Goal: Transaction & Acquisition: Purchase product/service

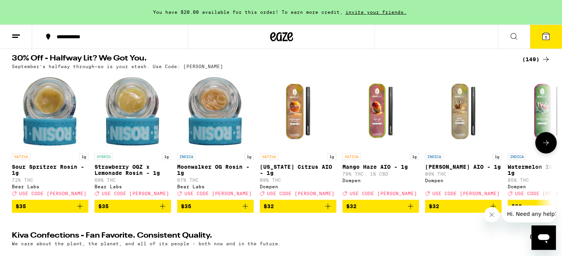
click at [547, 145] on icon at bounding box center [546, 142] width 6 height 5
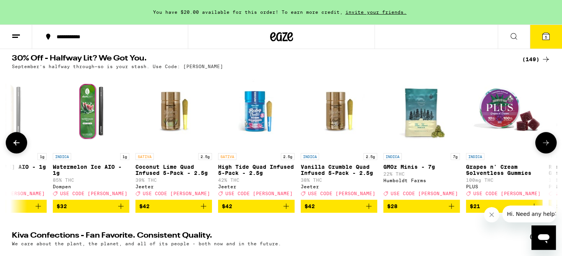
scroll to position [0, 455]
click at [547, 145] on icon at bounding box center [546, 142] width 6 height 5
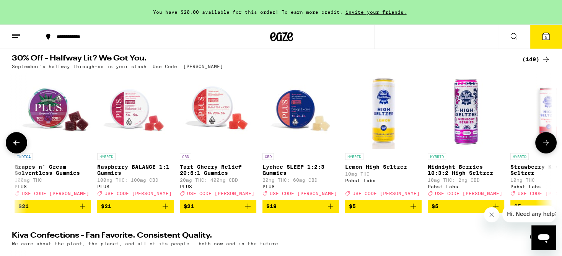
scroll to position [0, 911]
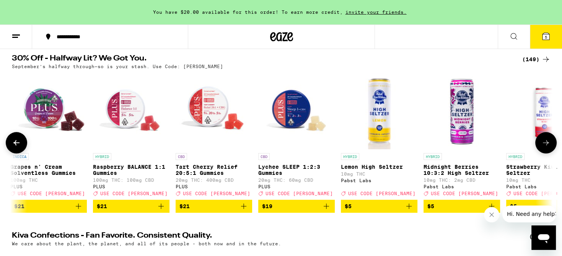
click at [547, 145] on icon at bounding box center [546, 142] width 6 height 5
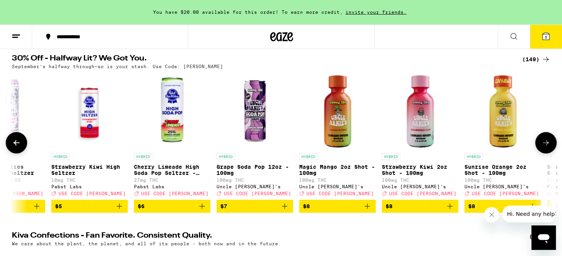
scroll to position [0, 1366]
click at [547, 145] on icon at bounding box center [546, 142] width 6 height 5
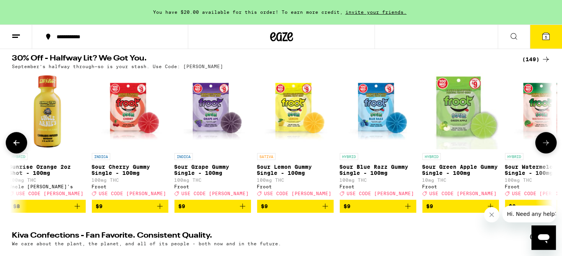
scroll to position [0, 1821]
click at [547, 145] on icon at bounding box center [546, 142] width 6 height 5
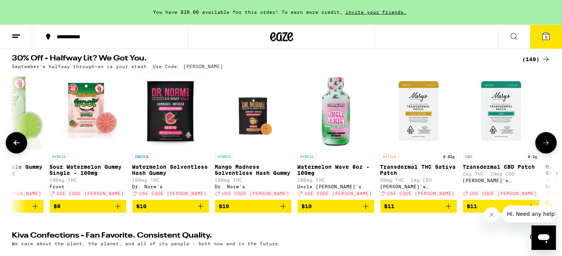
scroll to position [0, 2277]
click at [547, 145] on icon at bounding box center [546, 142] width 6 height 5
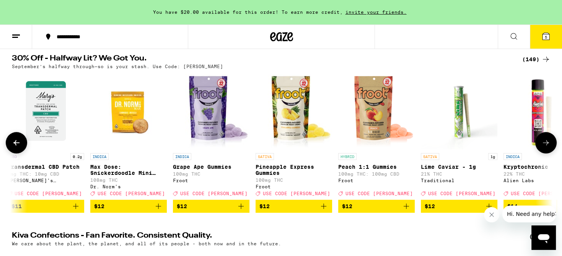
scroll to position [0, 2732]
click at [547, 145] on icon at bounding box center [546, 142] width 6 height 5
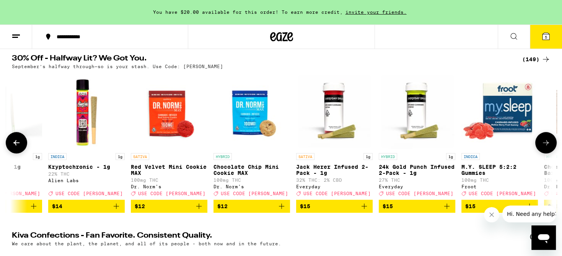
scroll to position [0, 3188]
click at [547, 145] on icon at bounding box center [546, 142] width 6 height 5
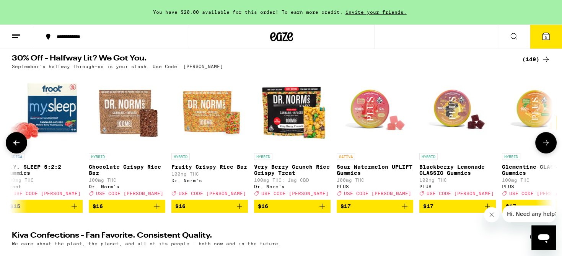
scroll to position [0, 3643]
click at [547, 145] on icon at bounding box center [546, 142] width 6 height 5
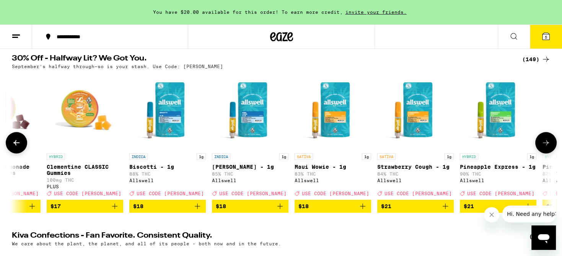
scroll to position [0, 4098]
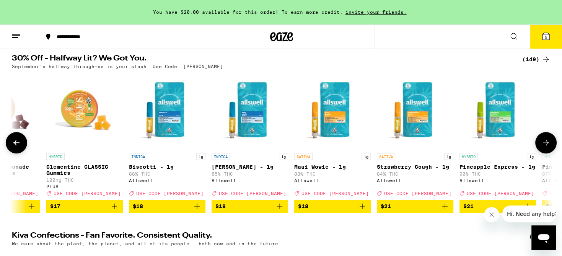
click at [547, 145] on icon at bounding box center [546, 142] width 6 height 5
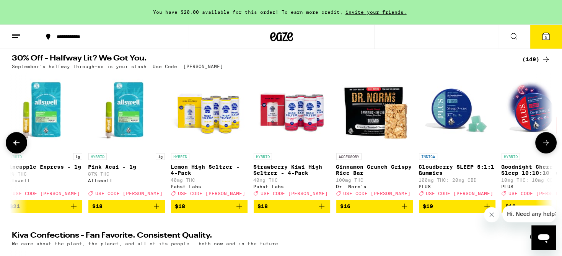
scroll to position [0, 4554]
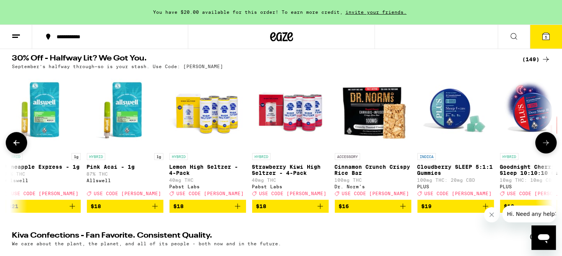
click at [547, 145] on icon at bounding box center [546, 142] width 6 height 5
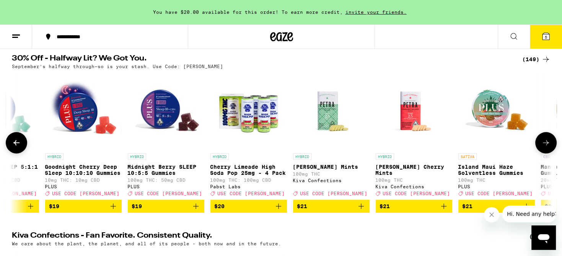
scroll to position [0, 5009]
click at [547, 145] on icon at bounding box center [546, 142] width 6 height 5
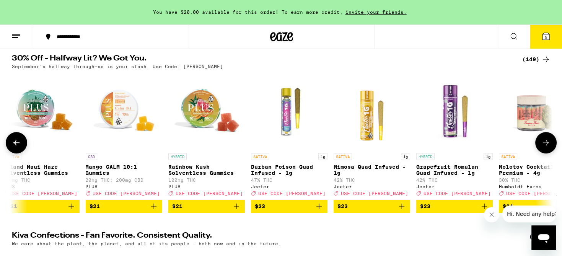
scroll to position [0, 5464]
click at [547, 145] on icon at bounding box center [546, 142] width 6 height 5
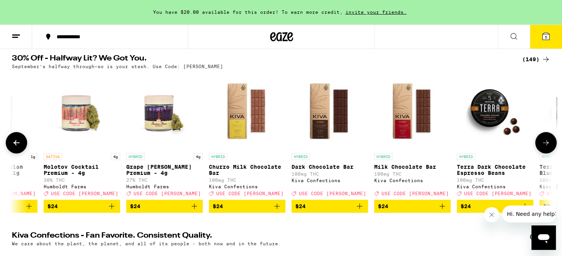
scroll to position [0, 5920]
click at [547, 145] on icon at bounding box center [546, 142] width 6 height 5
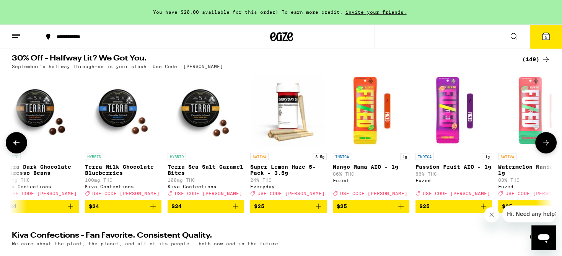
scroll to position [0, 6375]
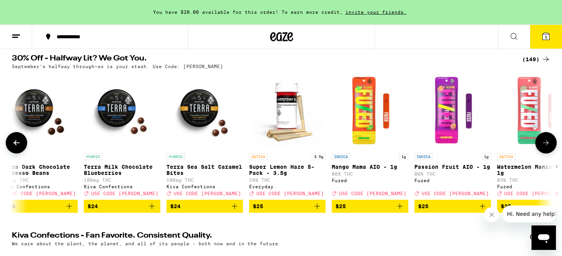
click at [547, 145] on icon at bounding box center [546, 142] width 6 height 5
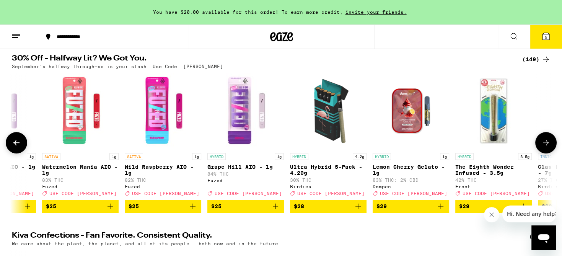
scroll to position [0, 6830]
click at [547, 145] on icon at bounding box center [546, 142] width 6 height 5
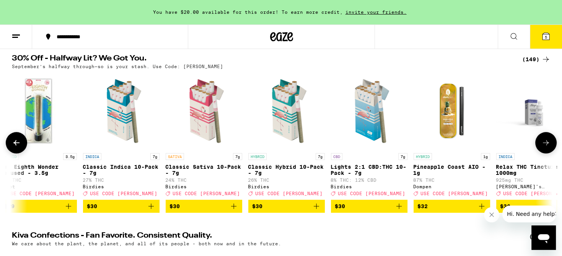
scroll to position [0, 7286]
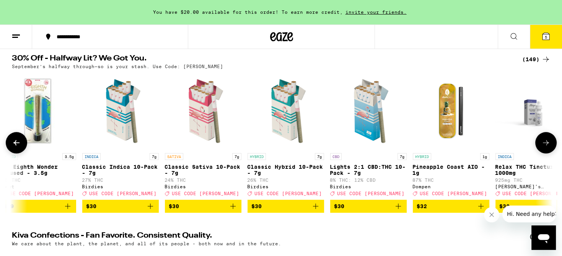
click at [547, 145] on icon at bounding box center [546, 142] width 6 height 5
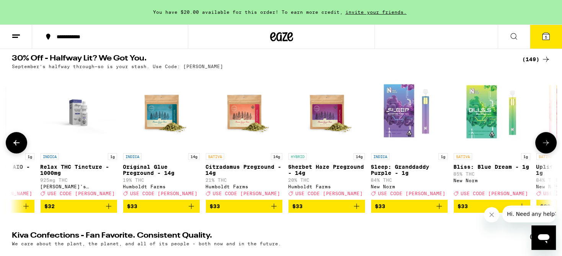
scroll to position [0, 7741]
click at [547, 145] on icon at bounding box center [546, 142] width 6 height 5
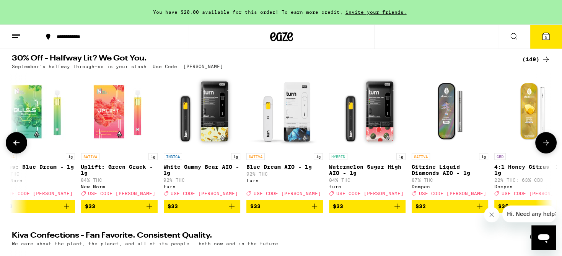
scroll to position [0, 8197]
click at [547, 145] on icon at bounding box center [546, 142] width 6 height 5
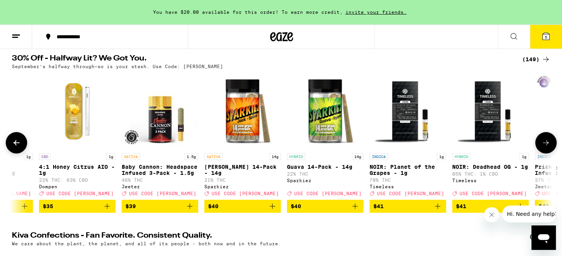
scroll to position [0, 8652]
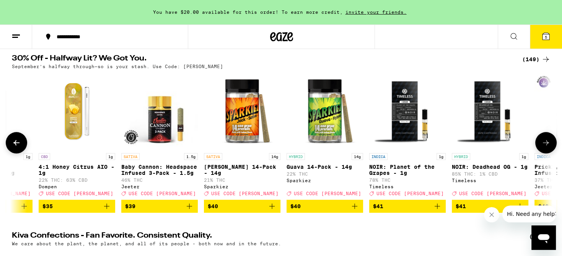
click at [547, 145] on icon at bounding box center [546, 142] width 6 height 5
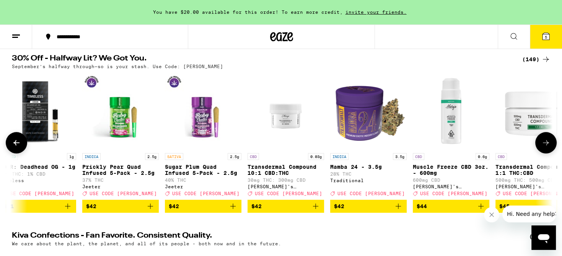
scroll to position [0, 9107]
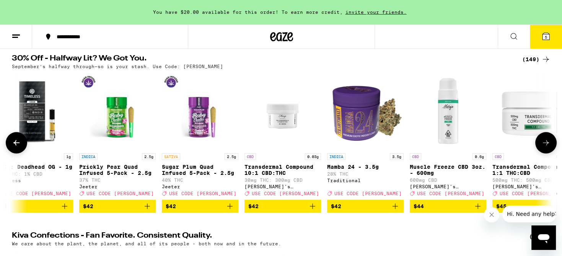
click at [547, 145] on icon at bounding box center [546, 142] width 6 height 5
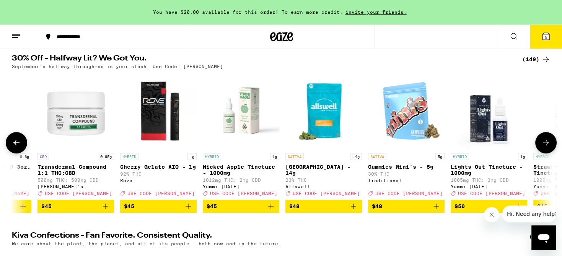
scroll to position [0, 9563]
click at [547, 145] on icon at bounding box center [546, 142] width 6 height 5
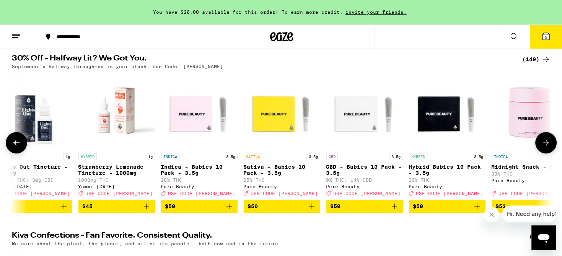
scroll to position [0, 10018]
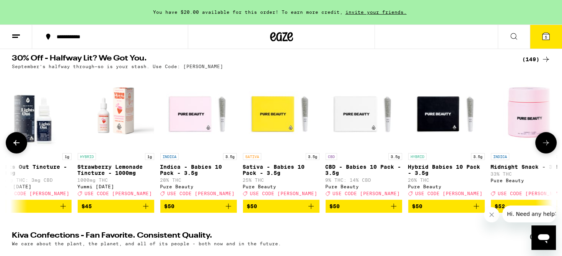
click at [547, 145] on icon at bounding box center [546, 142] width 6 height 5
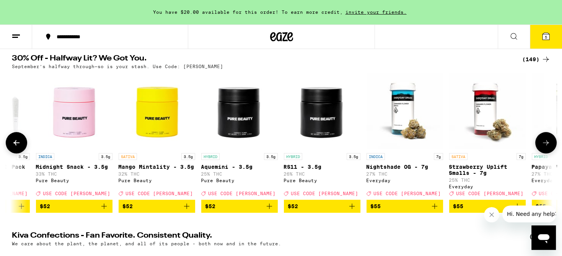
scroll to position [0, 10473]
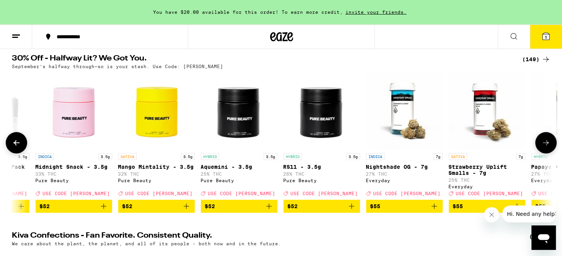
click at [547, 145] on icon at bounding box center [546, 142] width 6 height 5
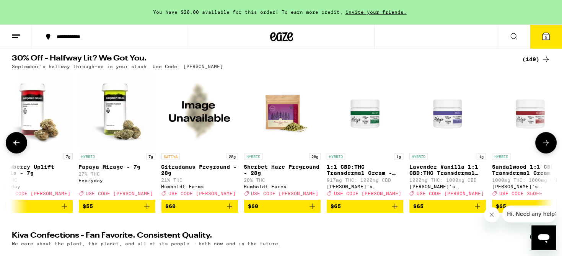
scroll to position [0, 10929]
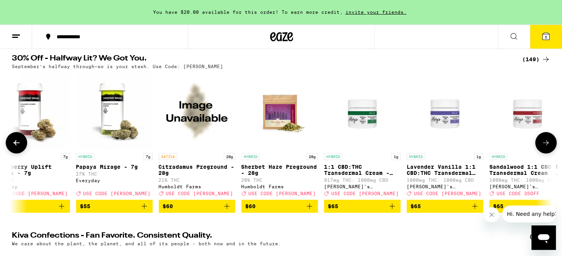
click at [547, 145] on icon at bounding box center [546, 142] width 6 height 5
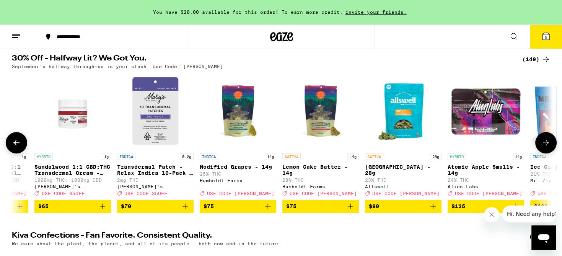
scroll to position [0, 11384]
click at [547, 145] on icon at bounding box center [546, 142] width 6 height 5
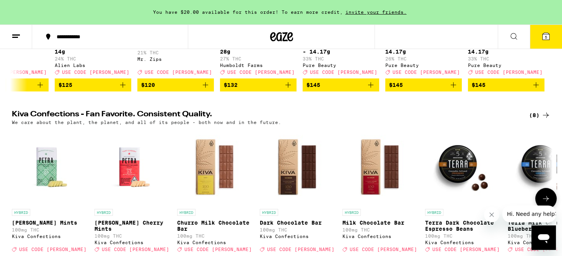
scroll to position [242, 0]
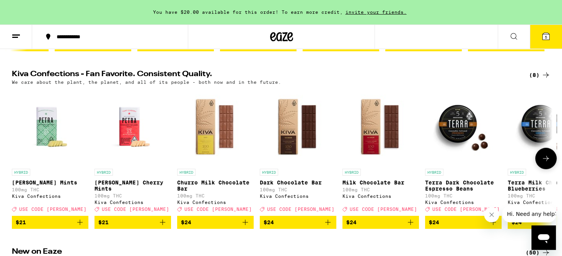
click at [549, 163] on icon at bounding box center [545, 158] width 9 height 9
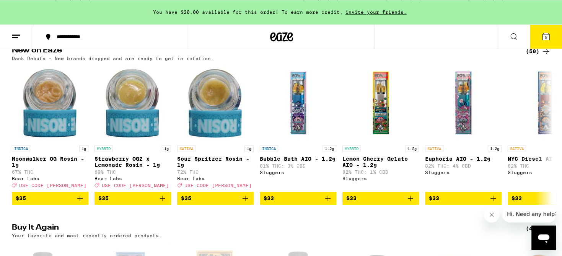
scroll to position [444, 0]
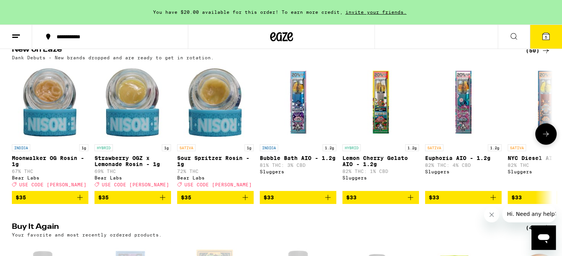
click at [547, 139] on icon at bounding box center [545, 133] width 9 height 9
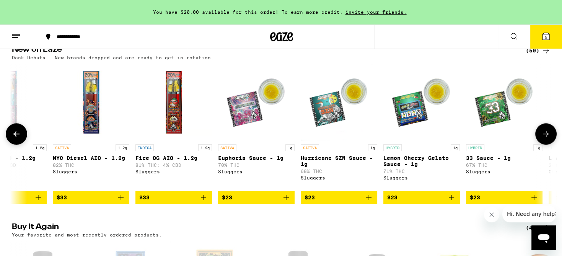
scroll to position [0, 455]
click at [547, 139] on icon at bounding box center [545, 133] width 9 height 9
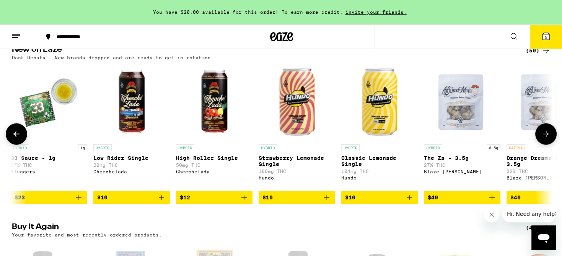
scroll to position [0, 911]
click at [547, 139] on icon at bounding box center [545, 133] width 9 height 9
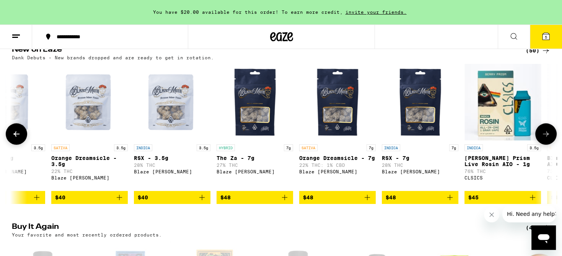
scroll to position [0, 1366]
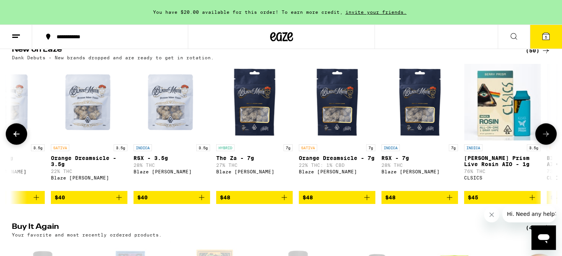
click at [547, 139] on icon at bounding box center [545, 133] width 9 height 9
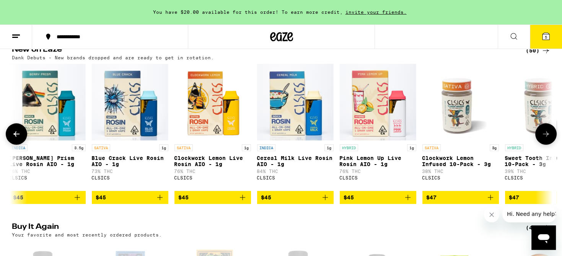
scroll to position [0, 1821]
click at [547, 139] on icon at bounding box center [545, 133] width 9 height 9
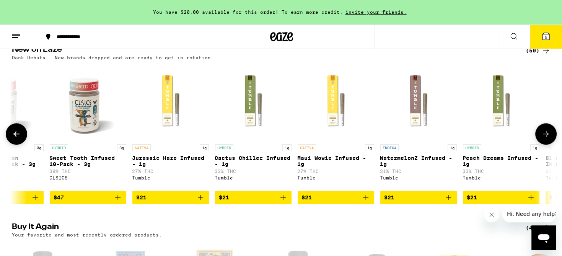
scroll to position [0, 2277]
click at [547, 143] on button at bounding box center [545, 133] width 21 height 21
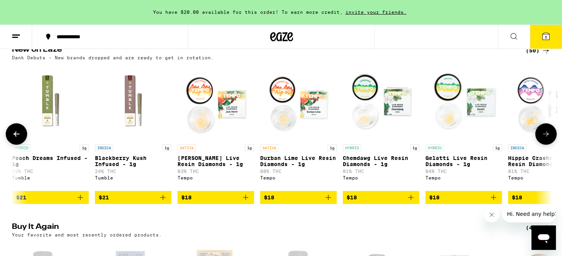
scroll to position [0, 2732]
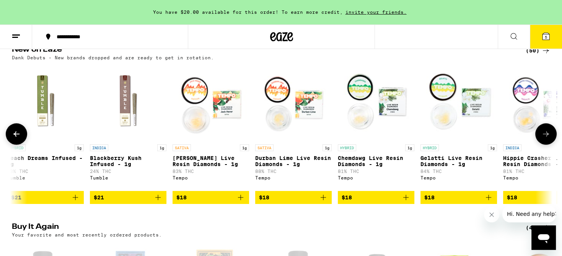
click at [547, 143] on button at bounding box center [545, 133] width 21 height 21
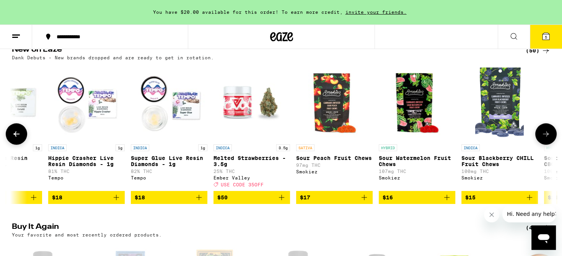
scroll to position [0, 3188]
click at [547, 143] on button at bounding box center [545, 133] width 21 height 21
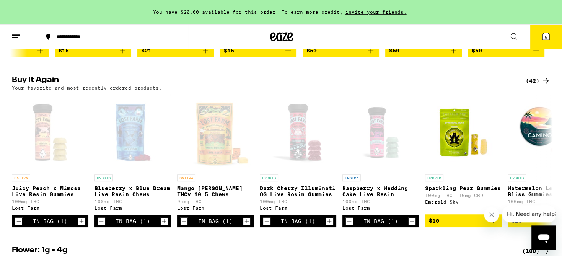
scroll to position [606, 0]
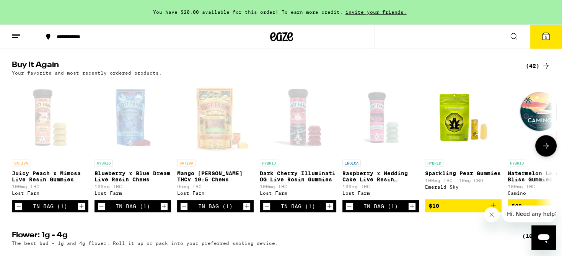
click at [547, 150] on icon at bounding box center [545, 145] width 9 height 9
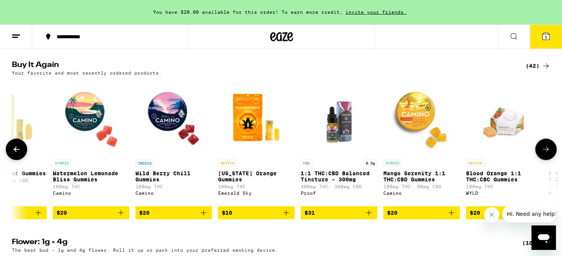
scroll to position [0, 455]
click at [547, 160] on button at bounding box center [545, 149] width 21 height 21
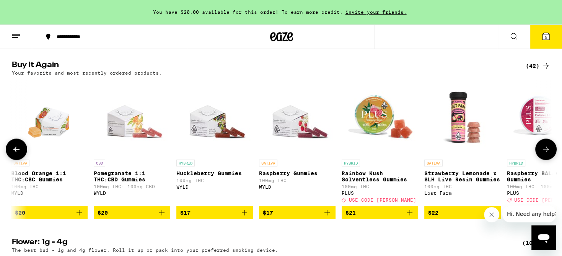
scroll to position [0, 911]
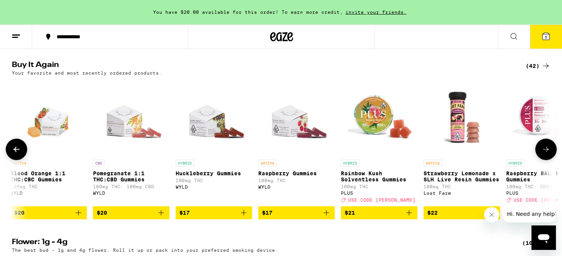
click at [547, 160] on button at bounding box center [545, 149] width 21 height 21
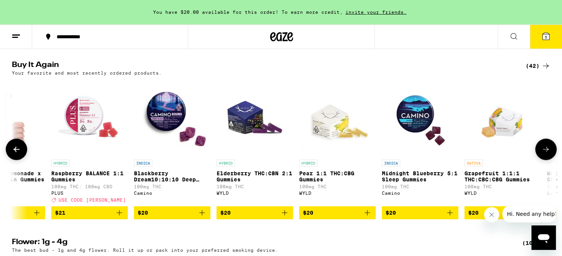
scroll to position [0, 1366]
click at [547, 160] on button at bounding box center [545, 149] width 21 height 21
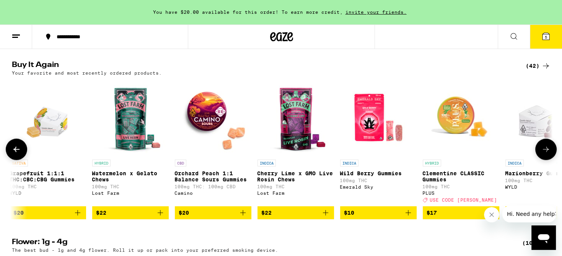
scroll to position [0, 1821]
